Goal: Navigation & Orientation: Find specific page/section

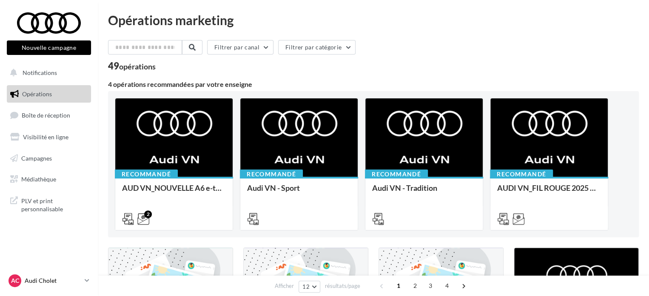
click at [33, 280] on p "Audi Cholet" at bounding box center [53, 280] width 57 height 9
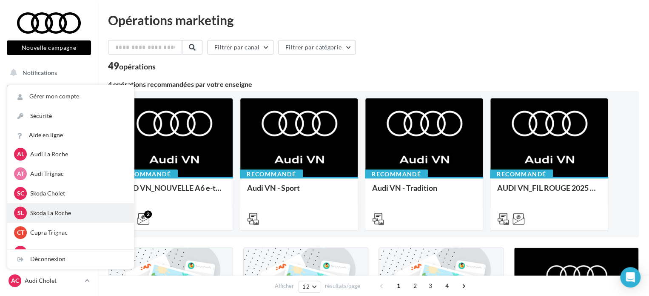
scroll to position [128, 0]
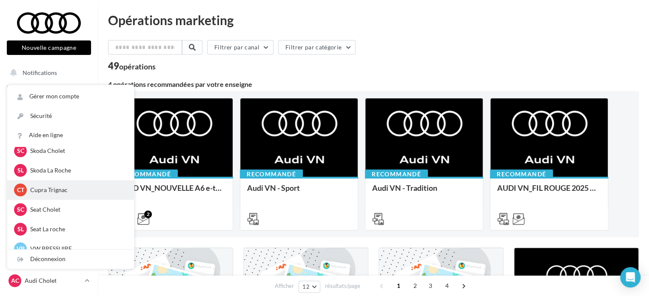
click at [65, 187] on p "Cupra Trignac" at bounding box center [77, 190] width 94 height 9
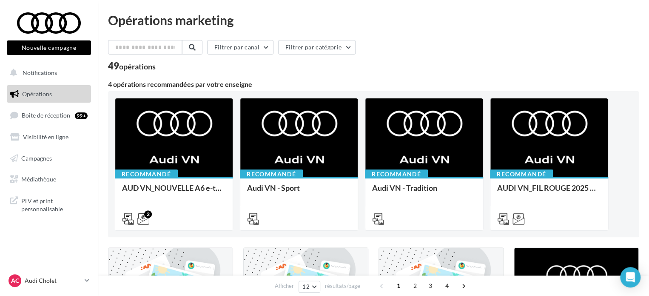
click at [67, 268] on nav "Nouvelle campagne Nouvelle campagne Notifications Opérations Boîte de réception…" at bounding box center [49, 148] width 98 height 296
click at [62, 280] on p "Audi Cholet" at bounding box center [53, 280] width 57 height 9
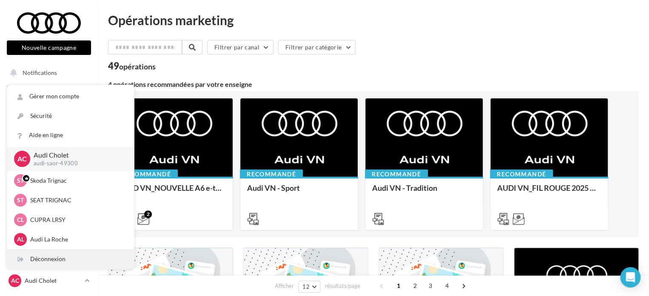
click at [46, 253] on div "Déconnexion" at bounding box center [70, 258] width 127 height 19
